Goal: Navigation & Orientation: Find specific page/section

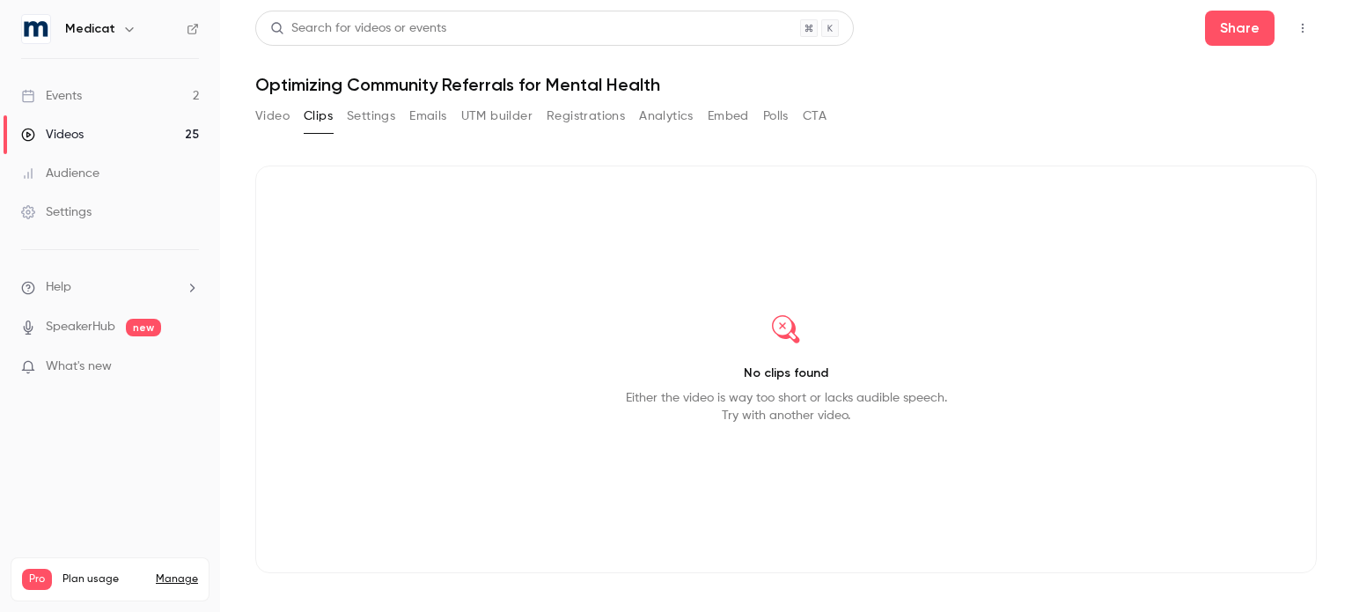
click at [114, 104] on link "Events 2" at bounding box center [110, 96] width 220 height 39
